Goal: Task Accomplishment & Management: Manage account settings

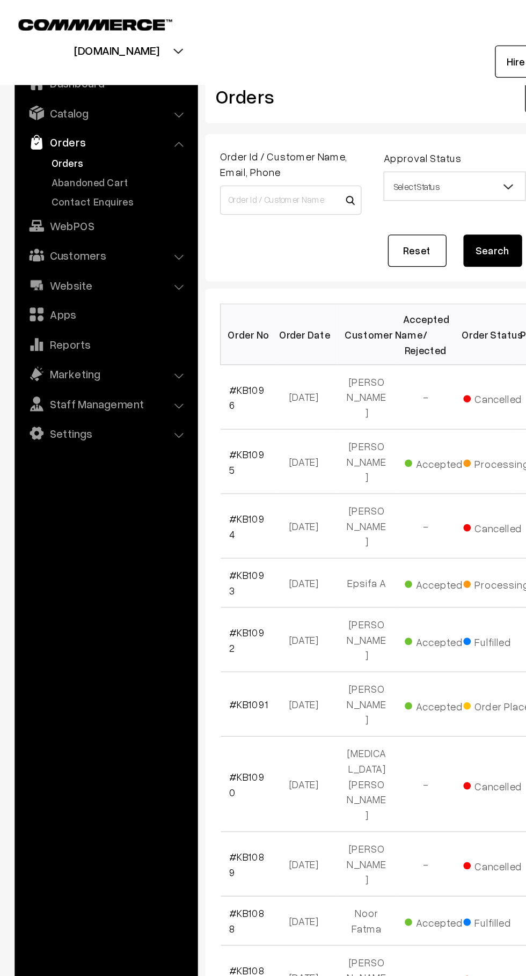
click at [87, 136] on link "Abandoned Cart" at bounding box center [88, 133] width 106 height 11
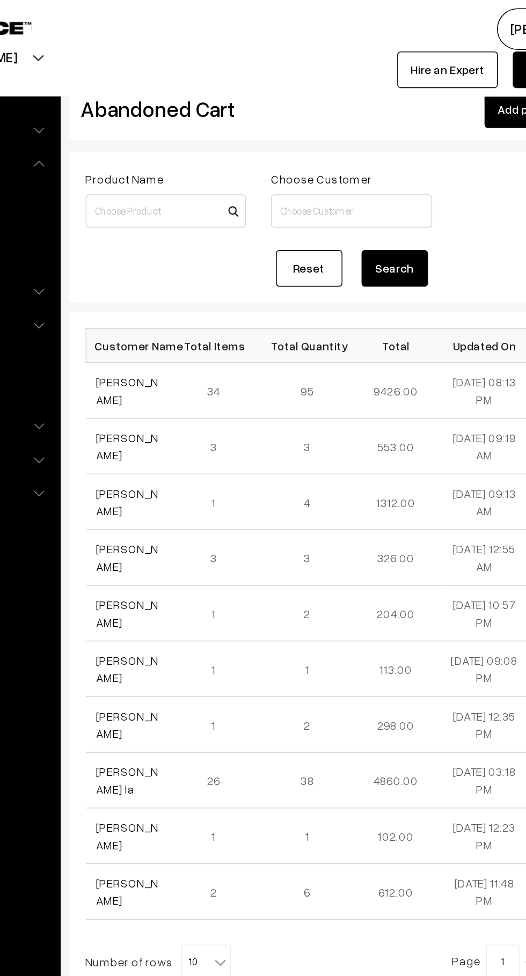
click at [188, 248] on link "[PERSON_NAME]" at bounding box center [188, 252] width 40 height 20
